Goal: Task Accomplishment & Management: Manage account settings

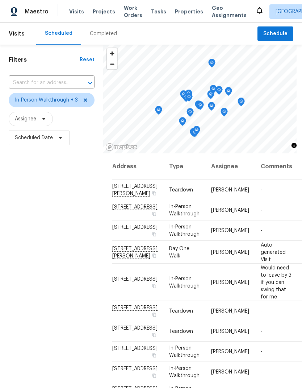
click at [72, 336] on div "Filters Reset ​ In-Person Walkthrough + 3 Assignee Scheduled Date" at bounding box center [51, 254] width 103 height 419
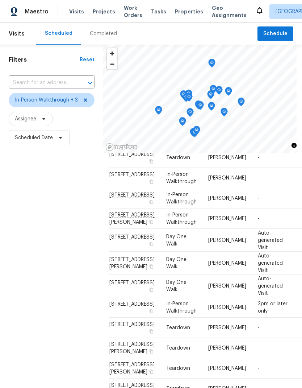
scroll to position [215, 3]
click at [57, 344] on div "Filters Reset ​ In-Person Walkthrough + 3 Assignee Scheduled Date" at bounding box center [51, 254] width 103 height 419
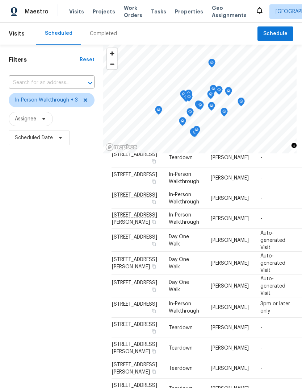
scroll to position [298, 0]
click at [61, 307] on div "Filters Reset ​ In-Person Walkthrough + 3 Assignee Scheduled Date" at bounding box center [51, 254] width 103 height 419
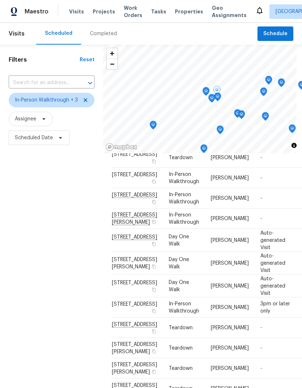
click at [82, 252] on div "Filters Reset ​ In-Person Walkthrough + 3 Assignee Scheduled Date" at bounding box center [51, 254] width 103 height 419
click at [76, 301] on div "Filters Reset ​ In-Person Walkthrough + 3 Assignee Scheduled Date" at bounding box center [51, 254] width 103 height 419
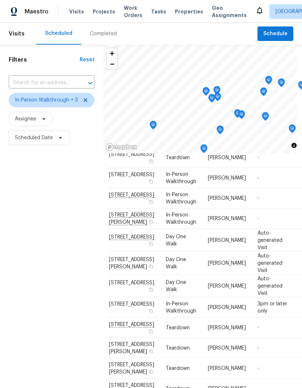
scroll to position [218, 3]
click at [80, 315] on div "Filters Reset ​ In-Person Walkthrough + 3 Assignee Scheduled Date" at bounding box center [51, 254] width 103 height 419
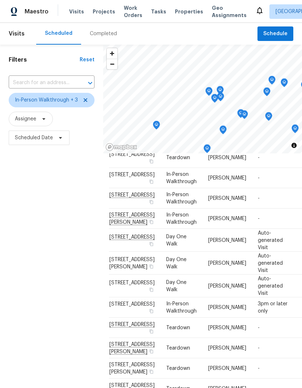
scroll to position [200, 3]
click at [0, 0] on icon at bounding box center [0, 0] width 0 height 0
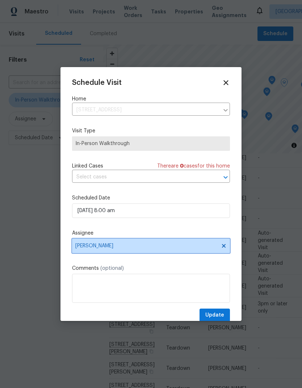
click at [166, 246] on span "[PERSON_NAME]" at bounding box center [146, 246] width 142 height 6
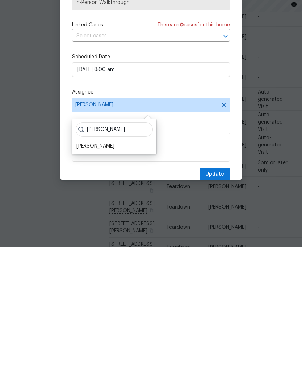
type input "Toni"
click at [97, 284] on div "Toni Little" at bounding box center [96, 287] width 38 height 7
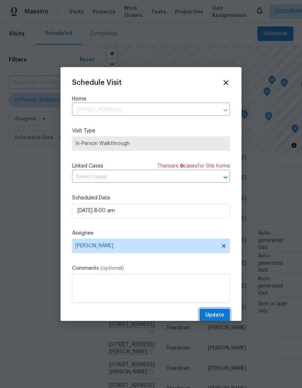
click at [220, 313] on span "Update" at bounding box center [215, 315] width 19 height 9
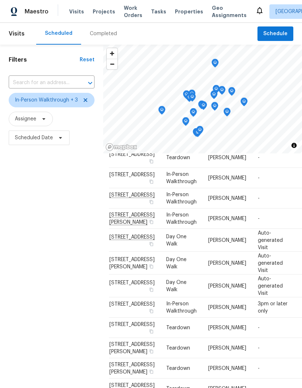
click at [67, 290] on div "Filters Reset ​ In-Person Walkthrough + 3 Assignee Scheduled Date" at bounding box center [51, 254] width 103 height 419
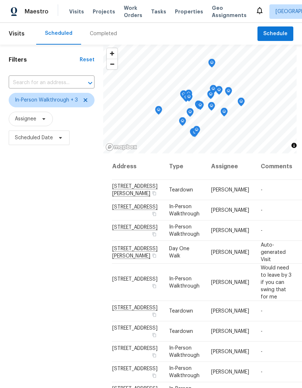
click at [75, 303] on div "Filters Reset ​ In-Person Walkthrough + 3 Assignee Scheduled Date" at bounding box center [51, 254] width 103 height 419
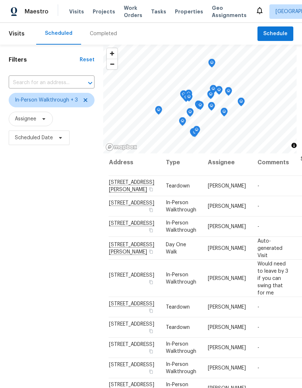
scroll to position [4, 3]
click at [61, 315] on div "Filters Reset ​ In-Person Walkthrough + 3 Assignee Scheduled Date" at bounding box center [51, 254] width 103 height 419
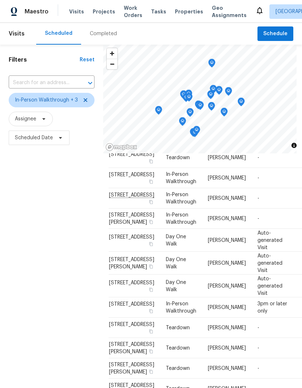
scroll to position [182, 3]
click at [44, 321] on div "Filters Reset ​ In-Person Walkthrough + 3 Assignee Scheduled Date" at bounding box center [51, 254] width 103 height 419
click at [82, 270] on div "Filters Reset ​ In-Person Walkthrough + 3 Assignee Scheduled Date" at bounding box center [51, 254] width 103 height 419
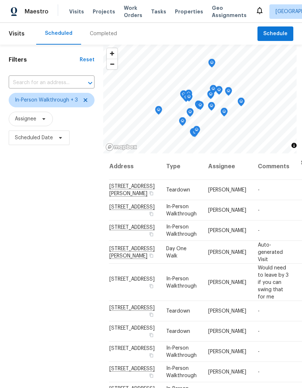
scroll to position [0, 3]
click at [73, 292] on div "Filters Reset ​ In-Person Walkthrough + 3 Assignee Scheduled Date" at bounding box center [51, 254] width 103 height 419
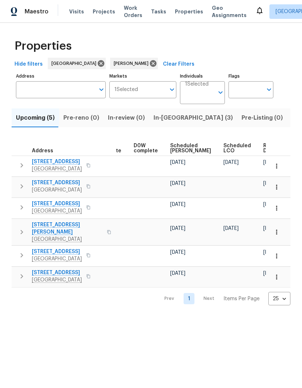
scroll to position [0, 189]
click at [264, 147] on span "Ready Date" at bounding box center [272, 148] width 16 height 10
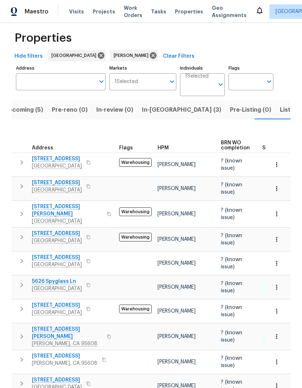
scroll to position [8, 0]
click at [280, 108] on span "Listed (8)" at bounding box center [294, 110] width 28 height 10
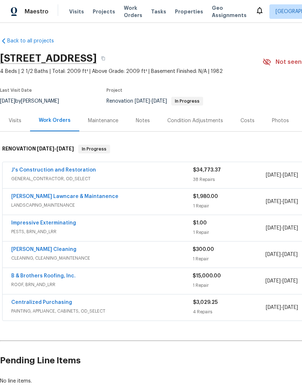
click at [110, 59] on button "button" at bounding box center [103, 58] width 13 height 13
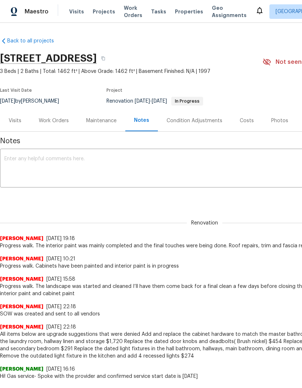
click at [105, 59] on icon "button" at bounding box center [104, 59] width 4 height 4
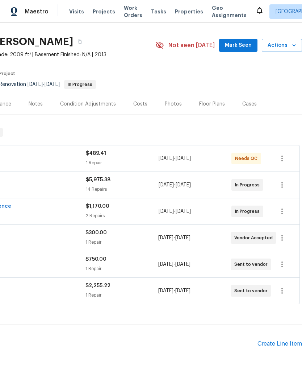
scroll to position [17, 107]
click at [73, 45] on button "button" at bounding box center [79, 41] width 13 height 13
click at [73, 42] on button "button" at bounding box center [79, 41] width 13 height 13
